Goal: Complete application form

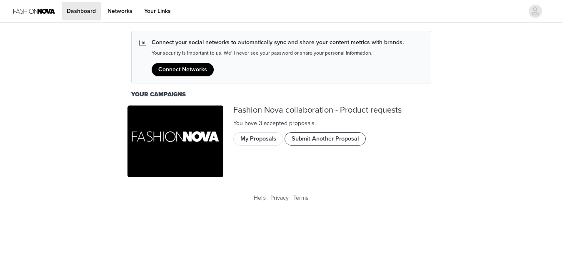
click at [321, 133] on button "Submit Another Proposal" at bounding box center [325, 138] width 81 height 13
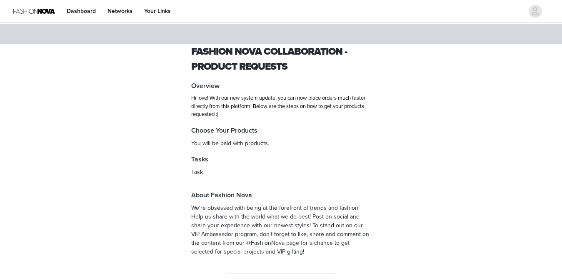
scroll to position [41, 0]
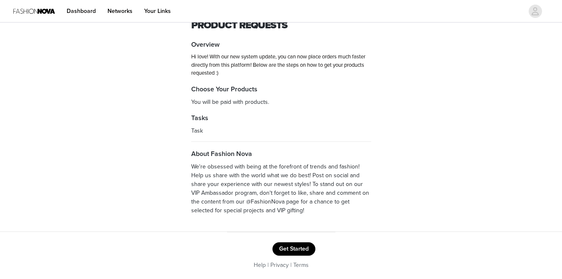
click at [301, 248] on button "Get Started" at bounding box center [294, 248] width 43 height 13
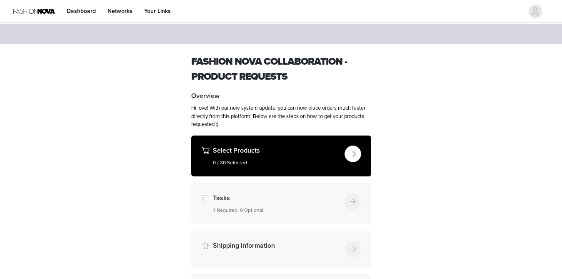
click at [276, 157] on div "Select Products 0 / 30 Selected" at bounding box center [277, 156] width 128 height 21
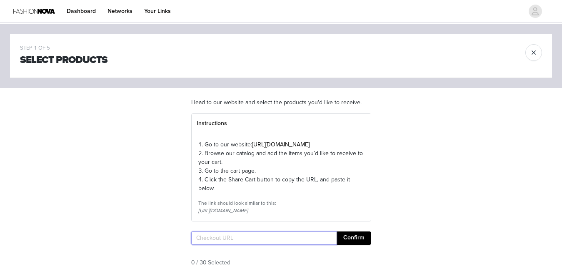
click at [281, 245] on input "text" at bounding box center [264, 237] width 146 height 13
paste input "https://www.fashionnova.com/checkouts/cn/hWN2Ti2sU5w4crzP1MjXcebh"
click at [351, 245] on button "Confirm" at bounding box center [354, 237] width 35 height 13
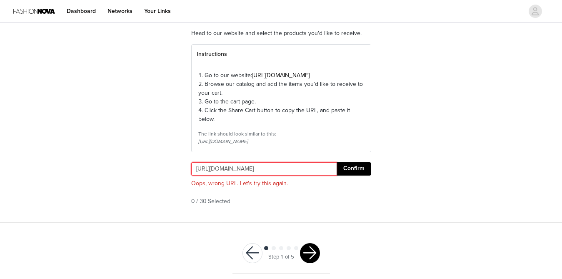
scroll to position [0, 54]
drag, startPoint x: 193, startPoint y: 184, endPoint x: 541, endPoint y: 189, distance: 347.4
click at [541, 189] on div "STEP 1 OF 5 Select Products Head to our website and select the products you'd l…" at bounding box center [281, 89] width 562 height 268
type input "https://www.fa"
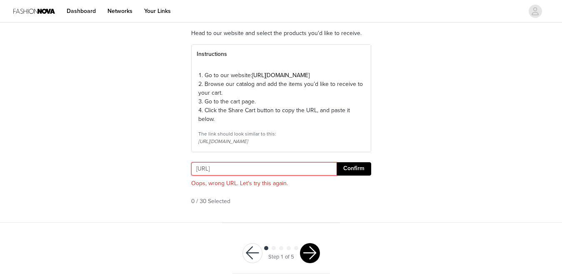
drag, startPoint x: 290, startPoint y: 185, endPoint x: 133, endPoint y: 177, distance: 157.4
click at [133, 177] on div "STEP 1 OF 5 Select Products Head to our website and select the products you'd l…" at bounding box center [281, 89] width 562 height 268
paste input "https://www.fashionnova.com/cart"
type input "https://www.fashionnova.com/cart"
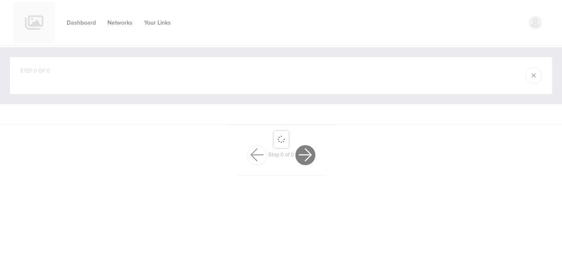
click at [301, 181] on div at bounding box center [281, 139] width 562 height 279
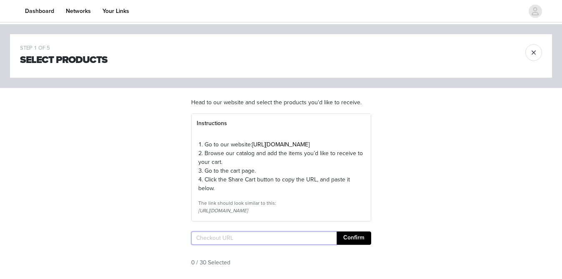
click at [220, 245] on input "text" at bounding box center [264, 237] width 146 height 13
paste input "https://www.fashionnova.com/pages/shared-cart/39294418059388:1,39296388792444:1…"
type input "https://www.fashionnova.com/pages/shared-cart/39294418059388:1,39296388792444:1…"
click at [362, 245] on button "Confirm" at bounding box center [354, 237] width 35 height 13
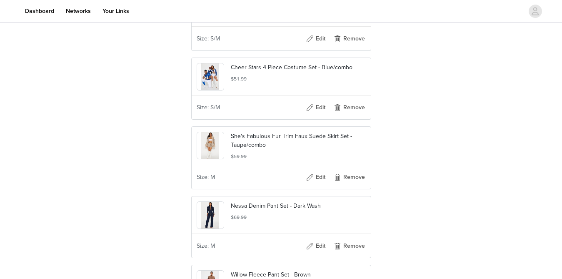
scroll to position [1598, 0]
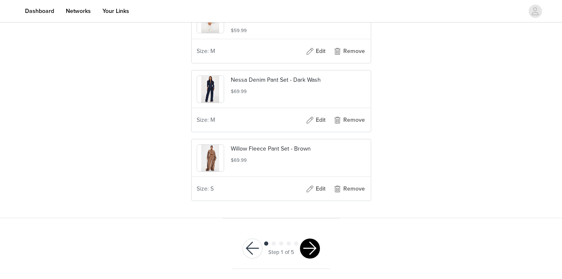
click at [309, 247] on button "button" at bounding box center [310, 248] width 20 height 20
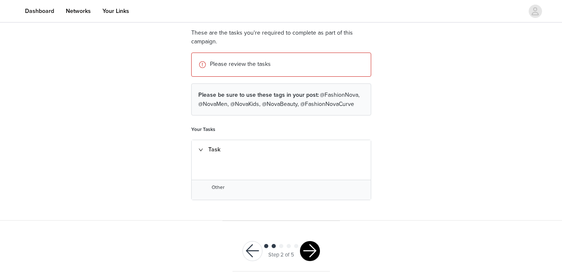
scroll to position [69, 0]
click at [309, 251] on button "button" at bounding box center [310, 251] width 20 height 20
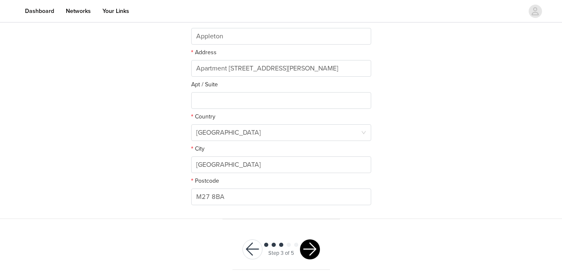
scroll to position [205, 0]
click at [310, 252] on button "button" at bounding box center [310, 249] width 20 height 20
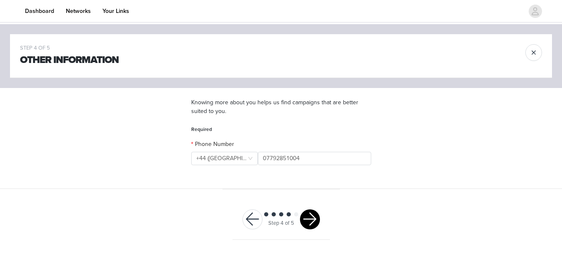
click at [309, 221] on button "button" at bounding box center [310, 219] width 20 height 20
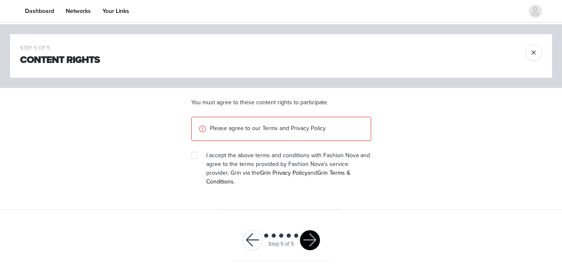
click at [243, 155] on span "I accept the above terms and conditions with Fashion Nova and agree to the term…" at bounding box center [288, 168] width 164 height 33
click at [197, 155] on input "checkbox" at bounding box center [194, 155] width 6 height 6
checkbox input "true"
click at [308, 231] on button "button" at bounding box center [310, 240] width 20 height 20
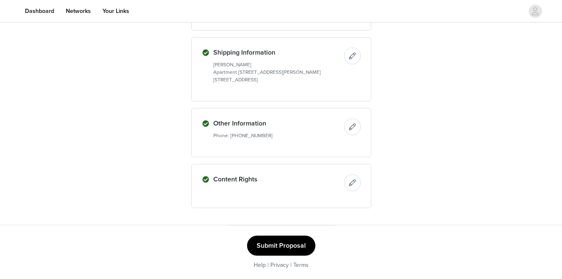
scroll to position [883, 0]
click at [286, 240] on button "Submit Proposal" at bounding box center [281, 246] width 68 height 20
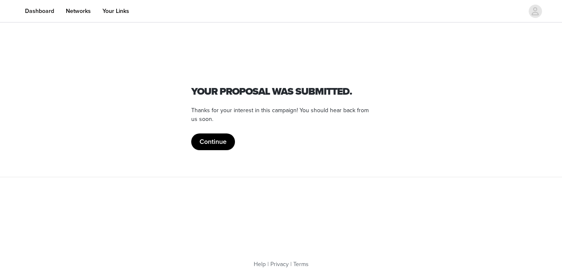
scroll to position [0, 0]
click at [220, 143] on button "Continue" at bounding box center [213, 141] width 44 height 17
